Goal: Find specific page/section: Find specific page/section

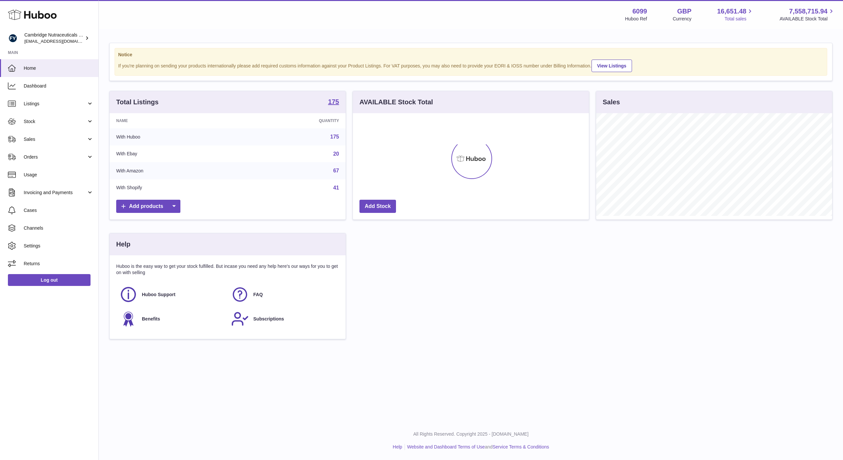
scroll to position [103, 236]
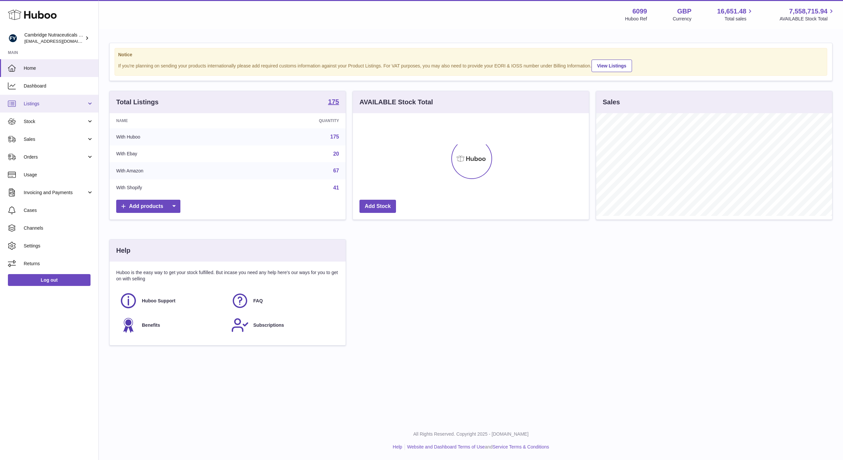
click at [38, 105] on span "Listings" at bounding box center [55, 104] width 63 height 6
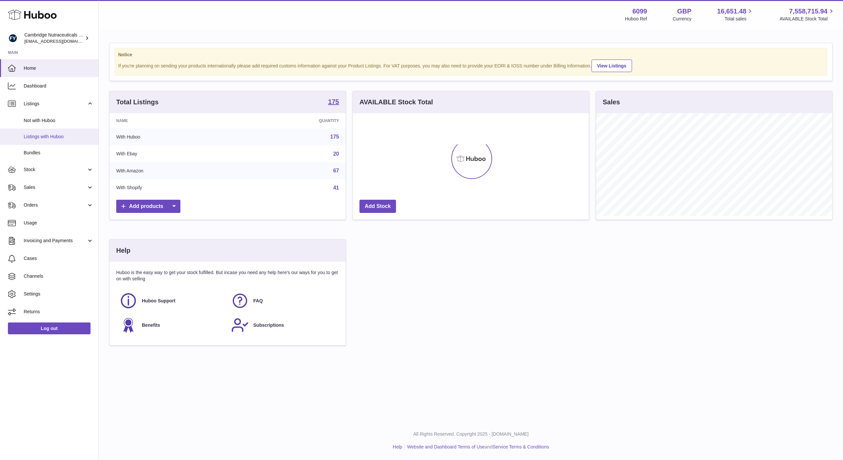
click at [35, 135] on span "Listings with Huboo" at bounding box center [59, 137] width 70 height 6
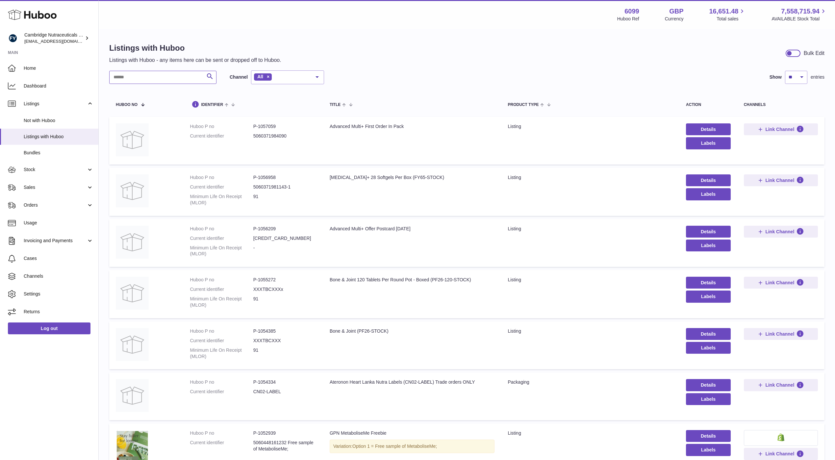
click at [162, 80] on input "text" at bounding box center [162, 77] width 107 height 13
type input "*****"
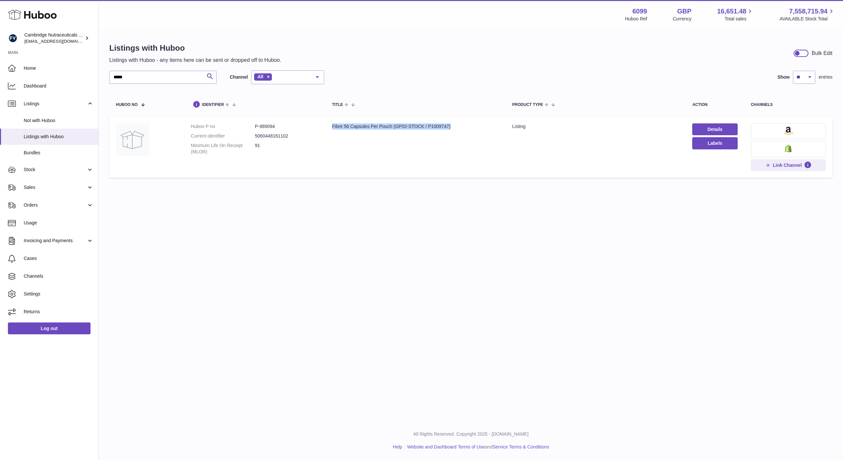
drag, startPoint x: 329, startPoint y: 127, endPoint x: 468, endPoint y: 127, distance: 138.2
click at [468, 127] on td "Title Fibre 56 Capsules Per Pouch (GP02-STOCK / P1009747)" at bounding box center [416, 147] width 180 height 61
